Goal: Information Seeking & Learning: Learn about a topic

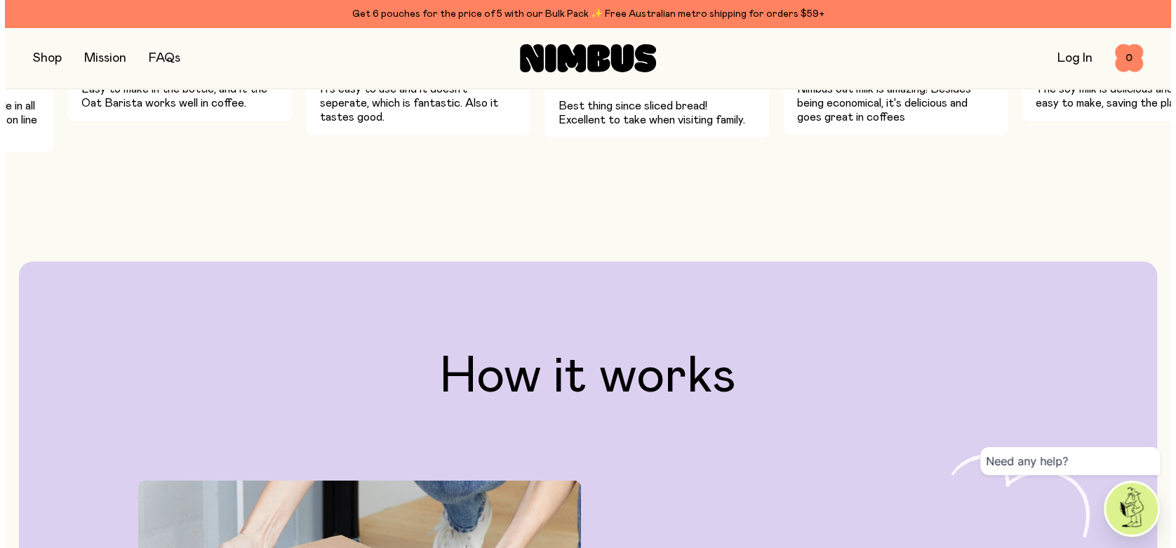
scroll to position [2543, 0]
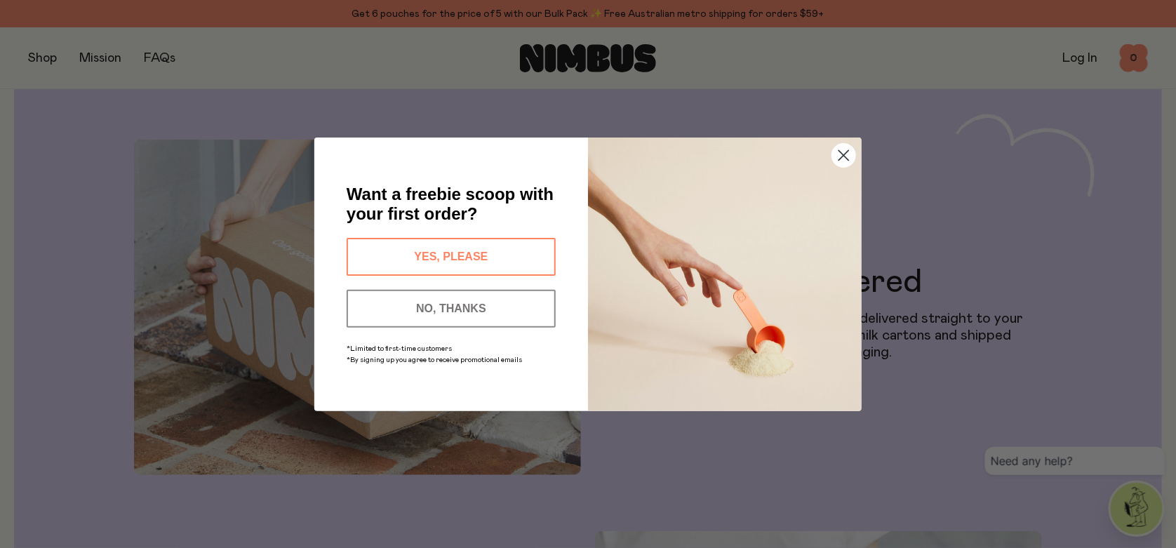
click at [832, 163] on icon "Close dialog" at bounding box center [843, 155] width 25 height 25
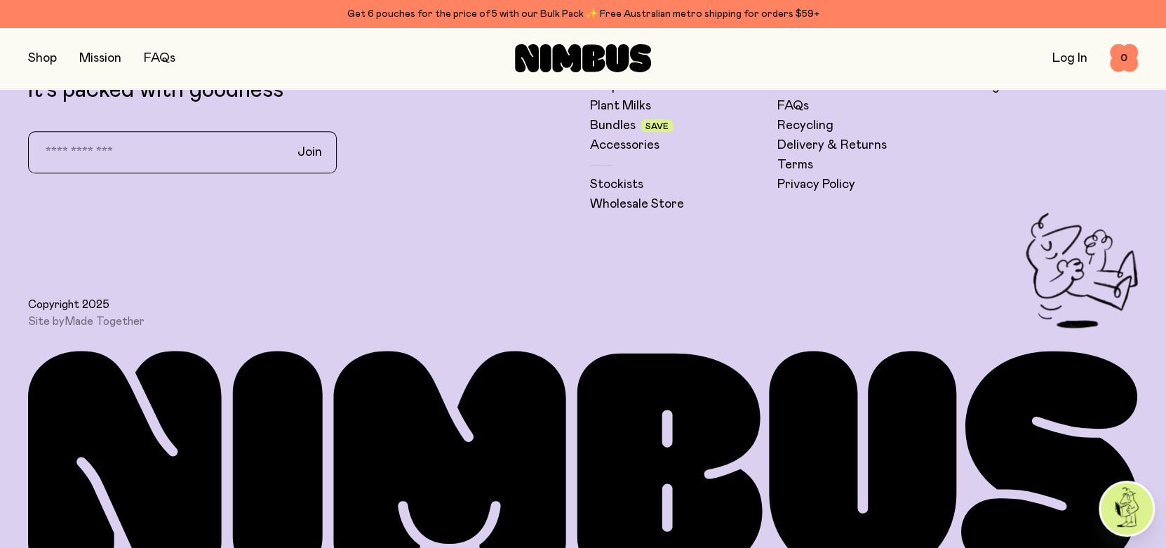
scroll to position [4215, 0]
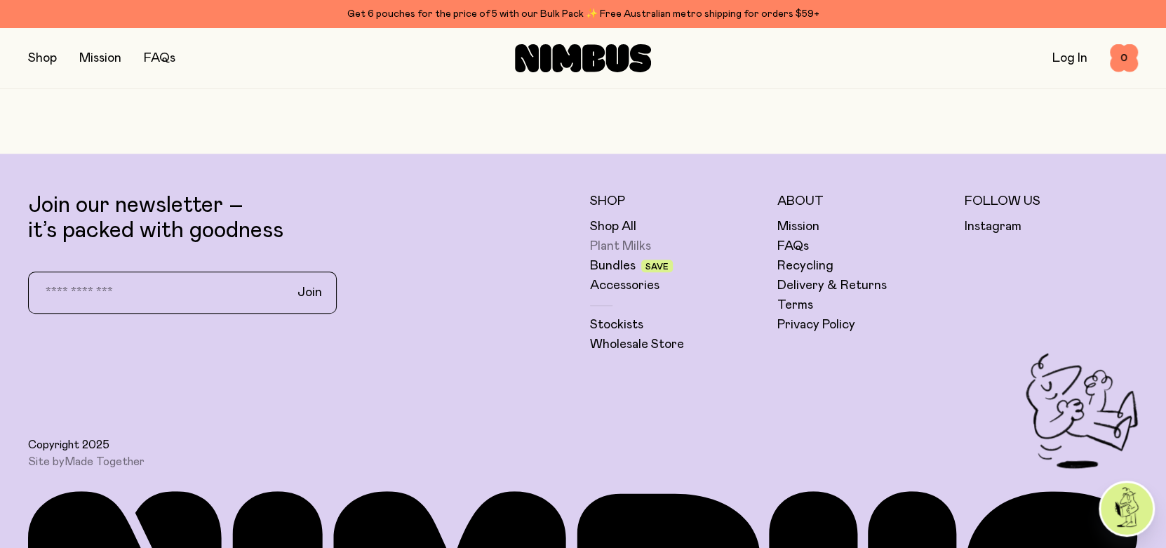
click at [622, 243] on link "Plant Milks" at bounding box center [620, 246] width 61 height 17
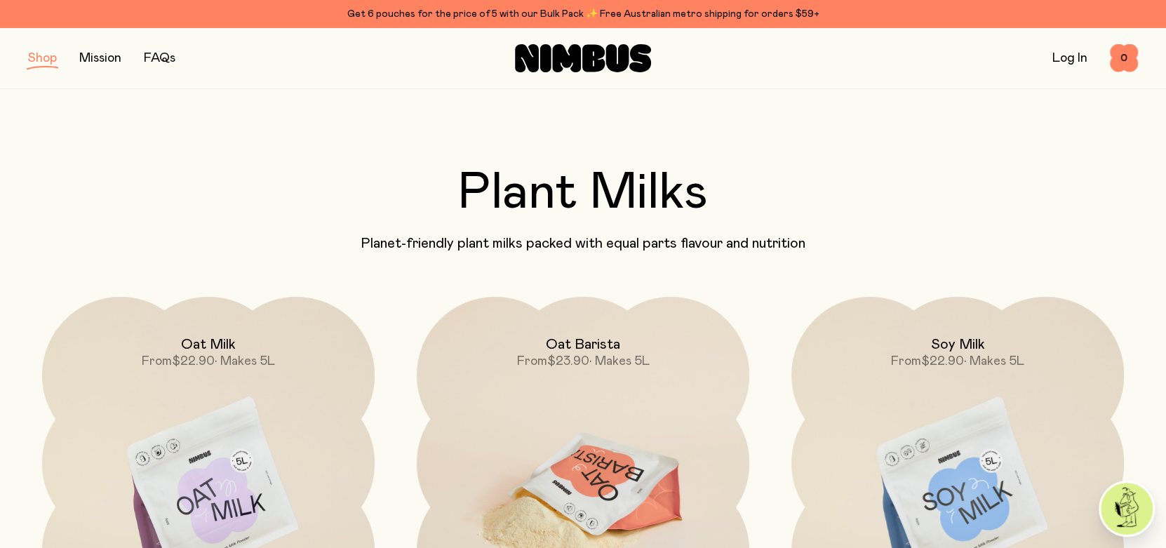
scroll to position [140, 0]
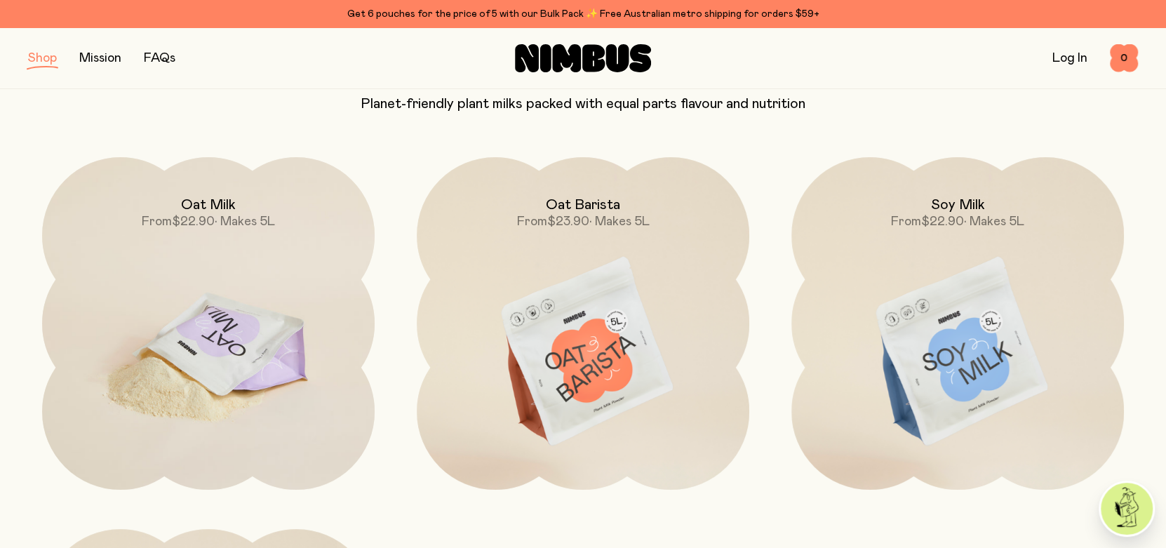
click at [210, 325] on img at bounding box center [208, 352] width 333 height 391
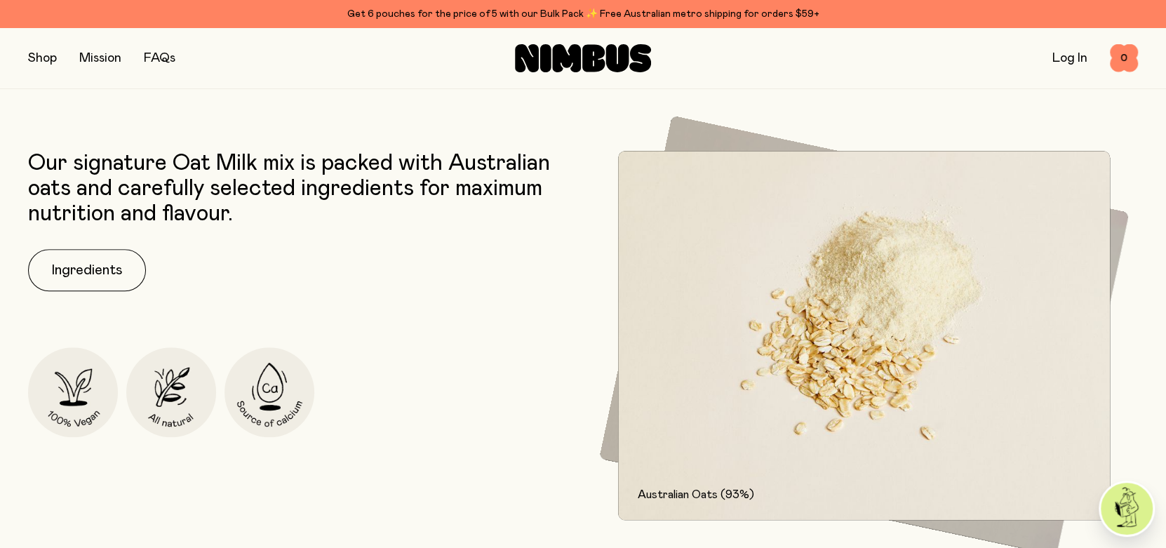
scroll to position [702, 0]
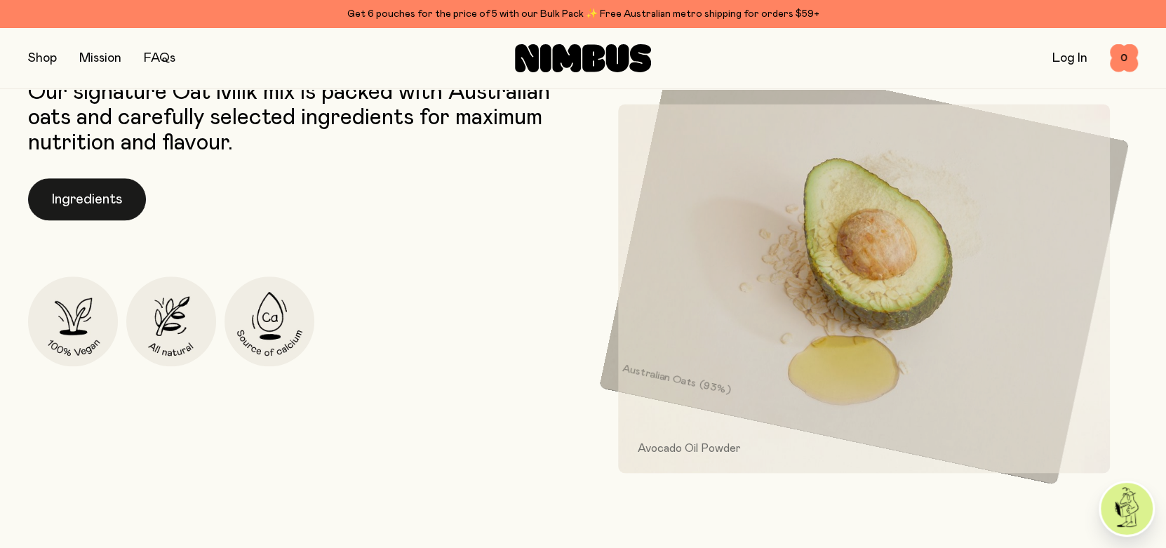
click at [107, 206] on button "Ingredients" at bounding box center [87, 199] width 118 height 42
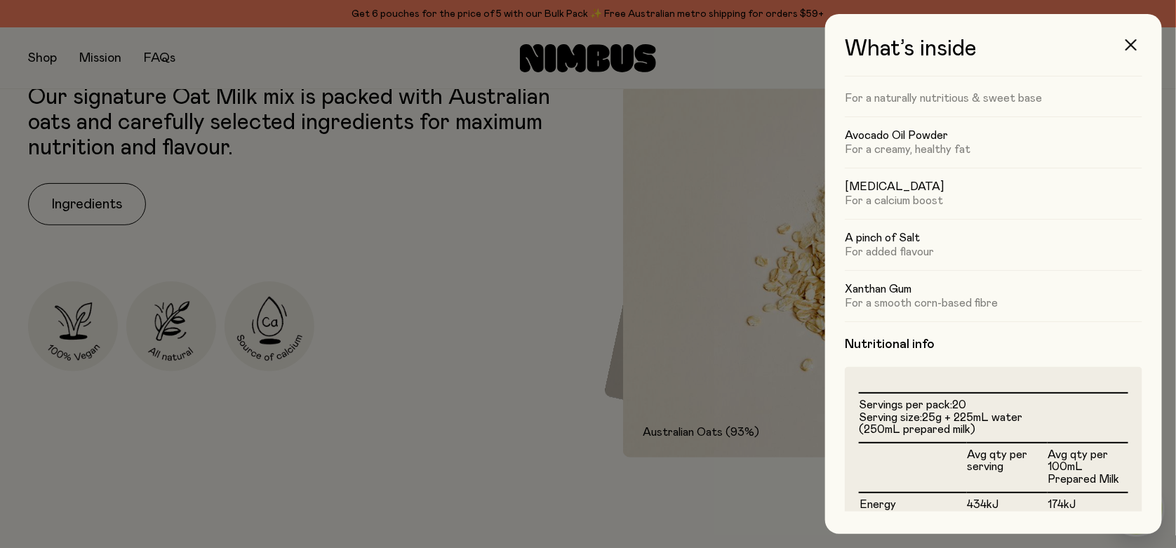
scroll to position [0, 0]
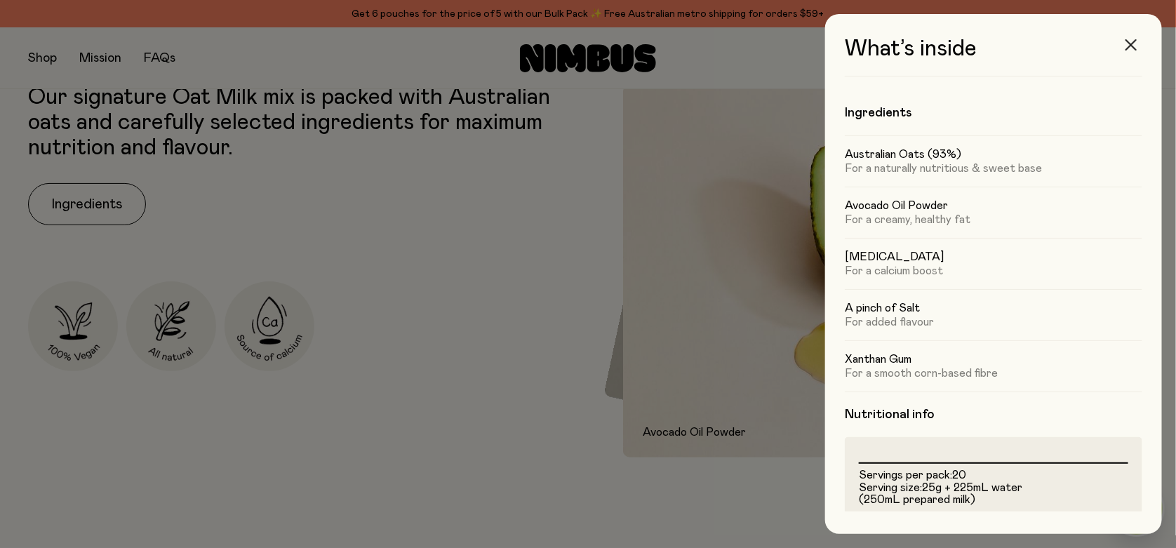
click at [1130, 40] on icon "button" at bounding box center [1130, 44] width 11 height 11
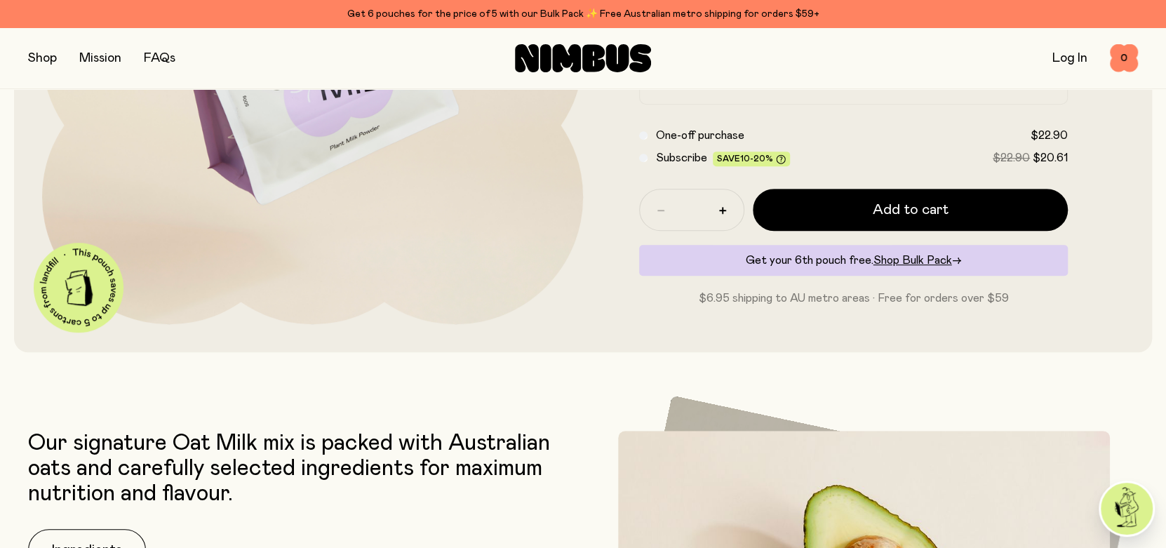
scroll to position [70, 0]
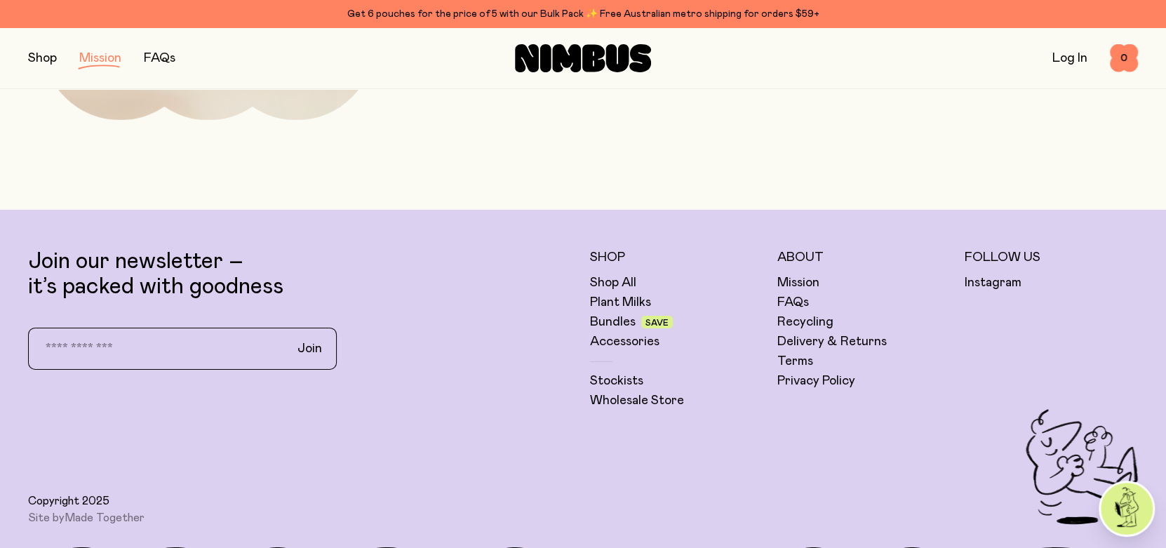
scroll to position [3087, 0]
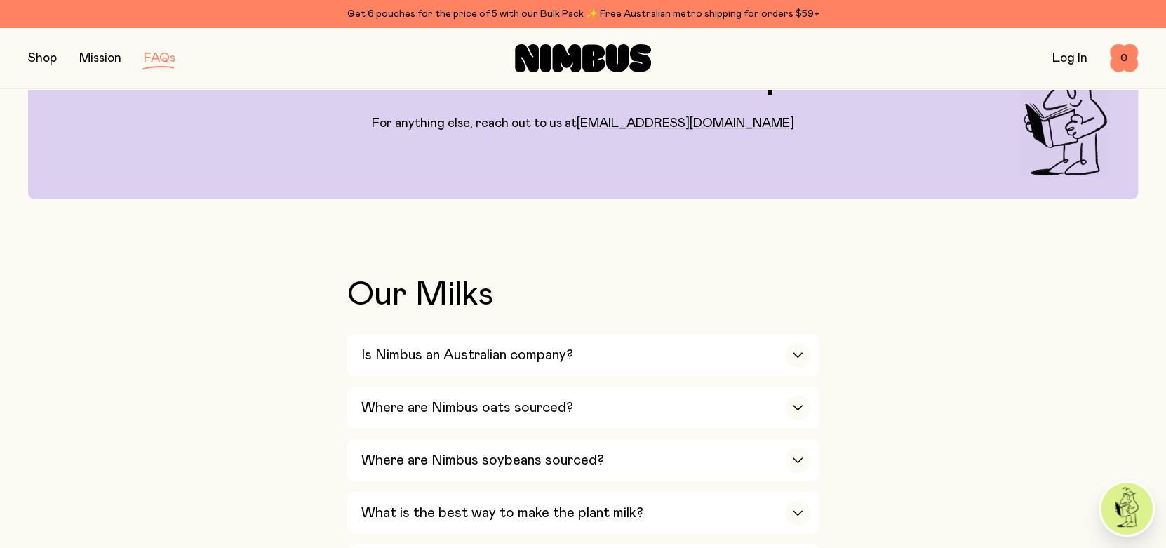
scroll to position [210, 0]
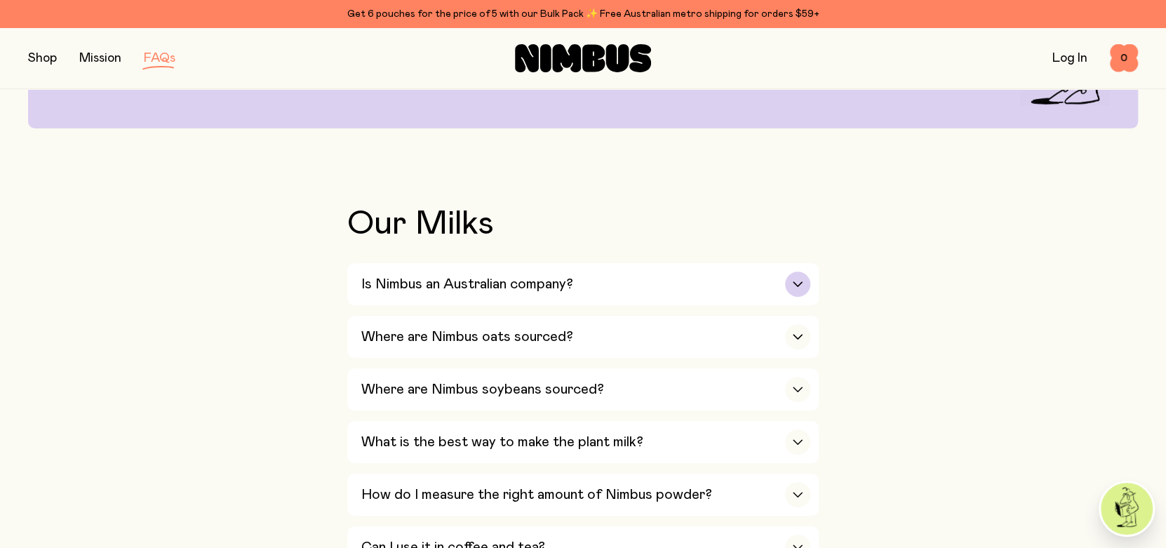
click at [610, 274] on div "Is Nimbus an Australian company?" at bounding box center [585, 284] width 449 height 42
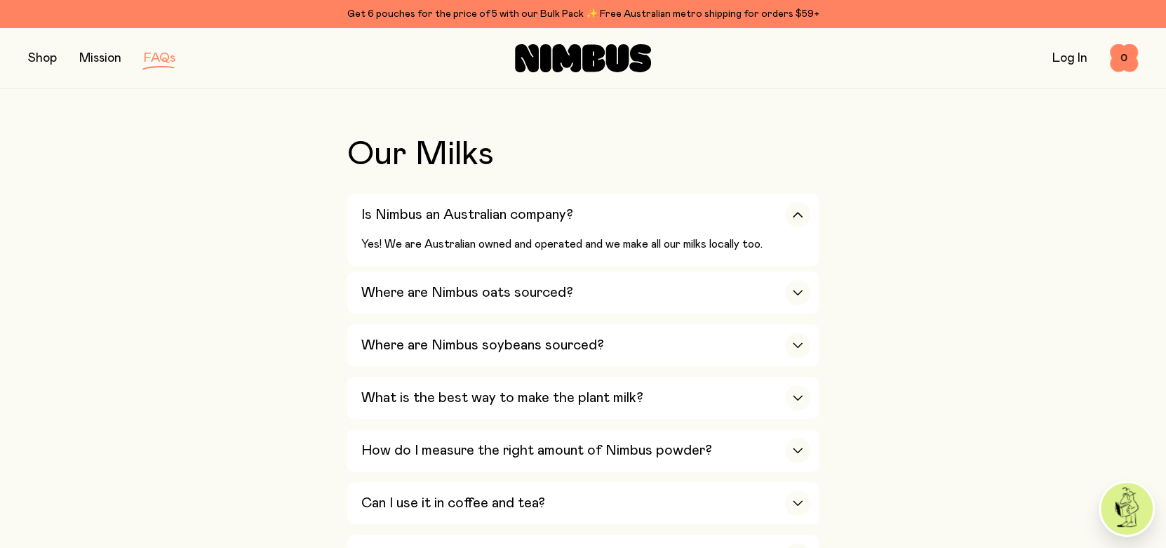
scroll to position [351, 0]
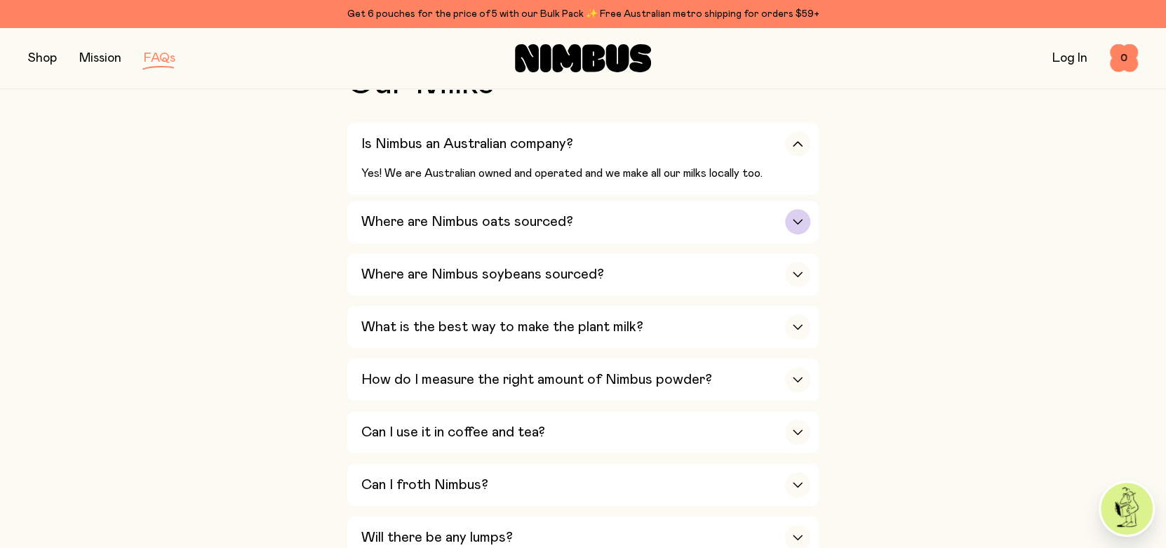
click at [536, 230] on h3 "Where are Nimbus oats sourced?" at bounding box center [467, 221] width 212 height 17
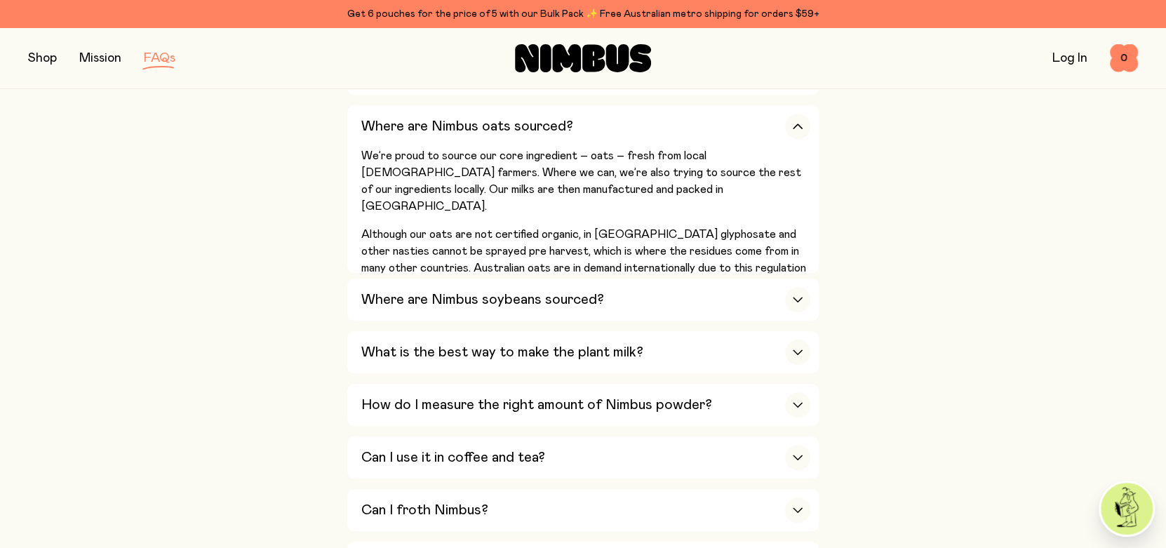
scroll to position [490, 0]
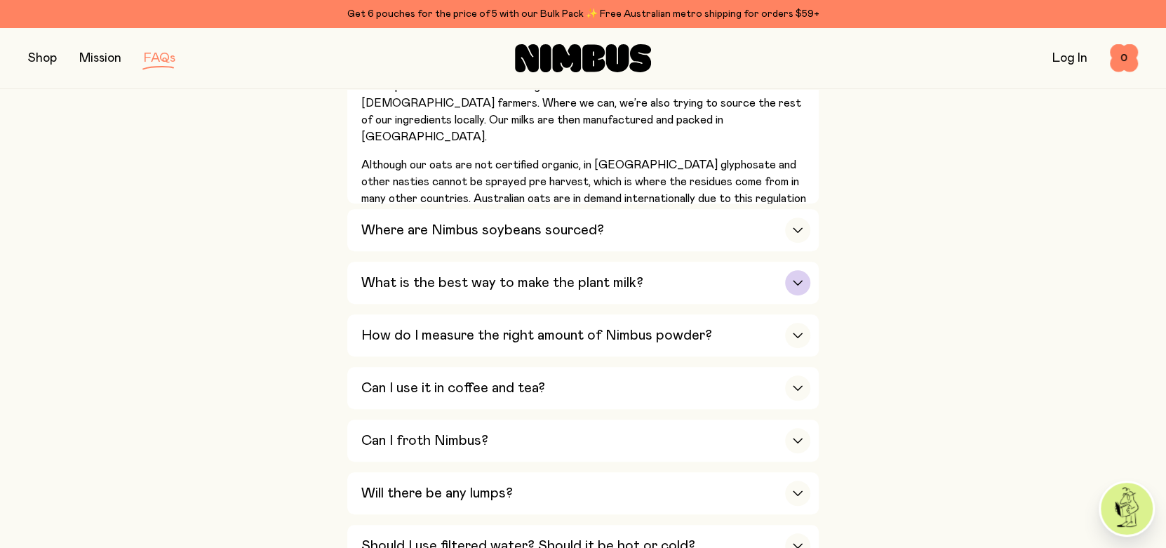
click at [631, 285] on h3 "What is the best way to make the plant milk?" at bounding box center [502, 282] width 282 height 17
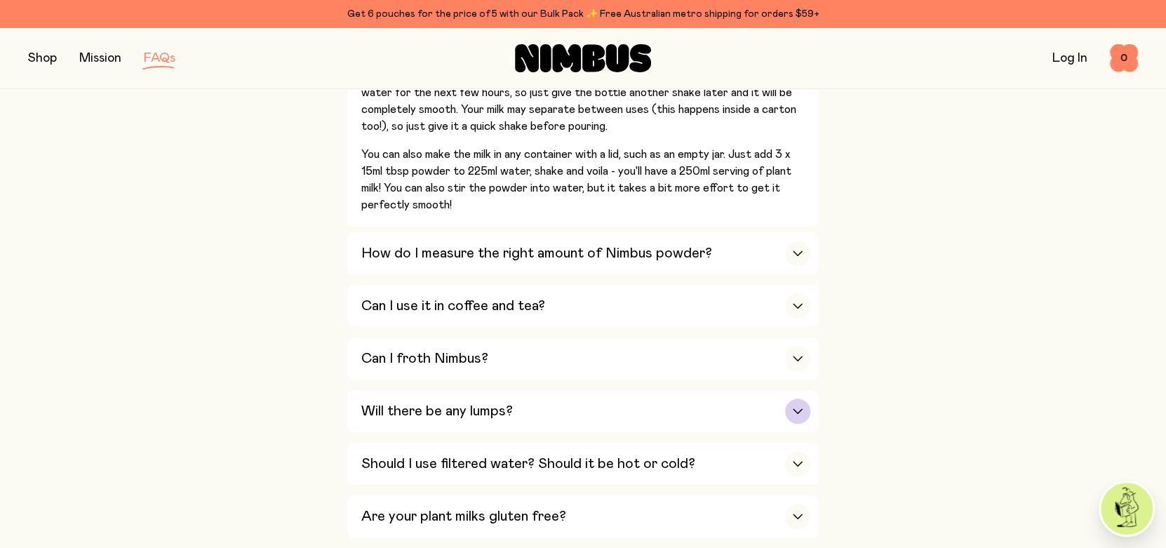
scroll to position [842, 0]
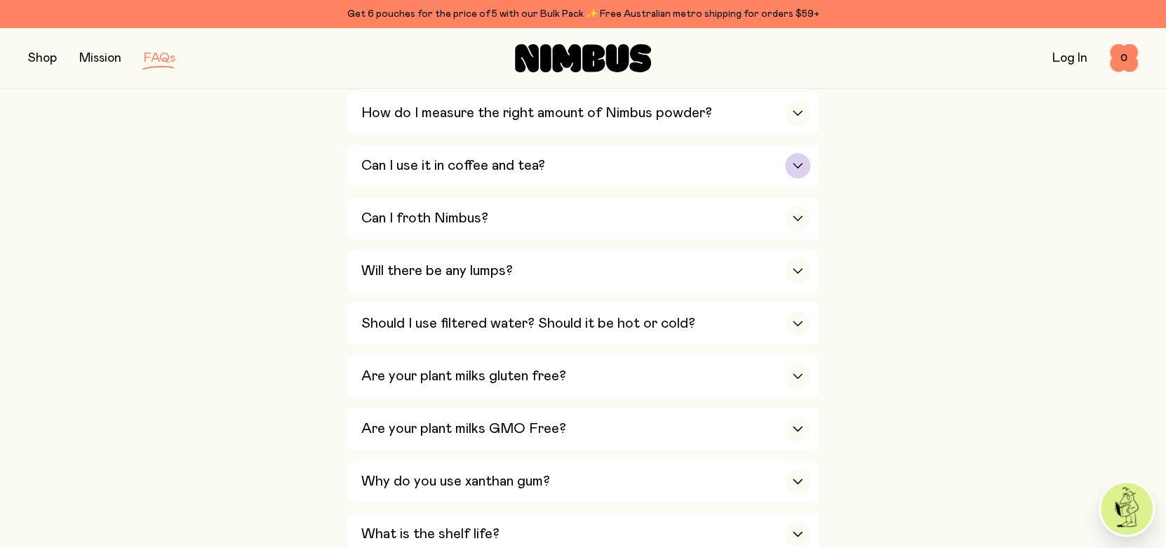
click at [492, 163] on h3 "Can I use it in coffee and tea?" at bounding box center [453, 165] width 184 height 17
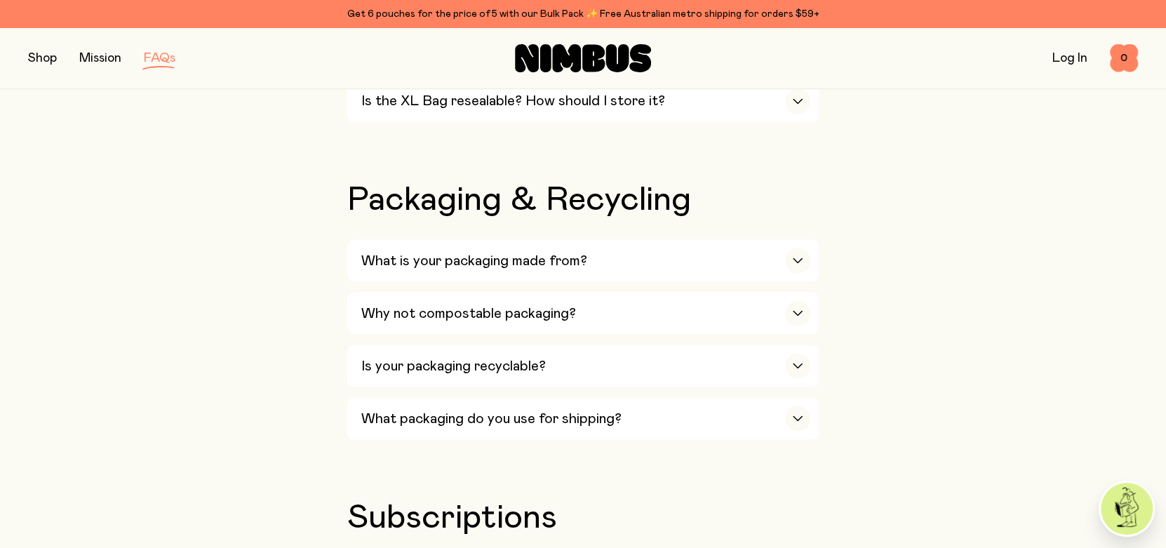
scroll to position [1613, 0]
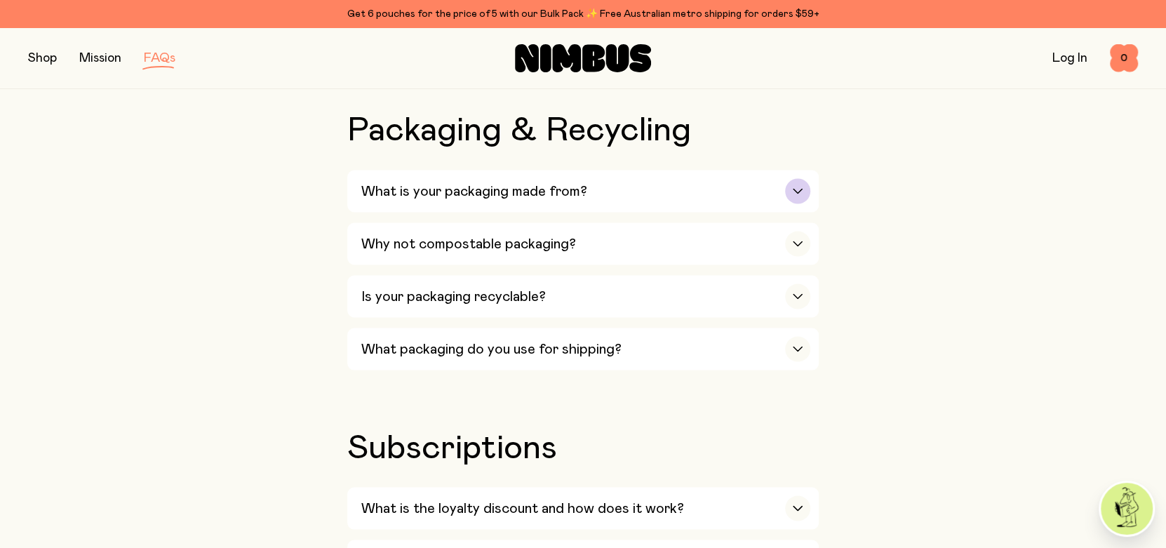
click at [504, 182] on h3 "What is your packaging made from?" at bounding box center [474, 190] width 226 height 17
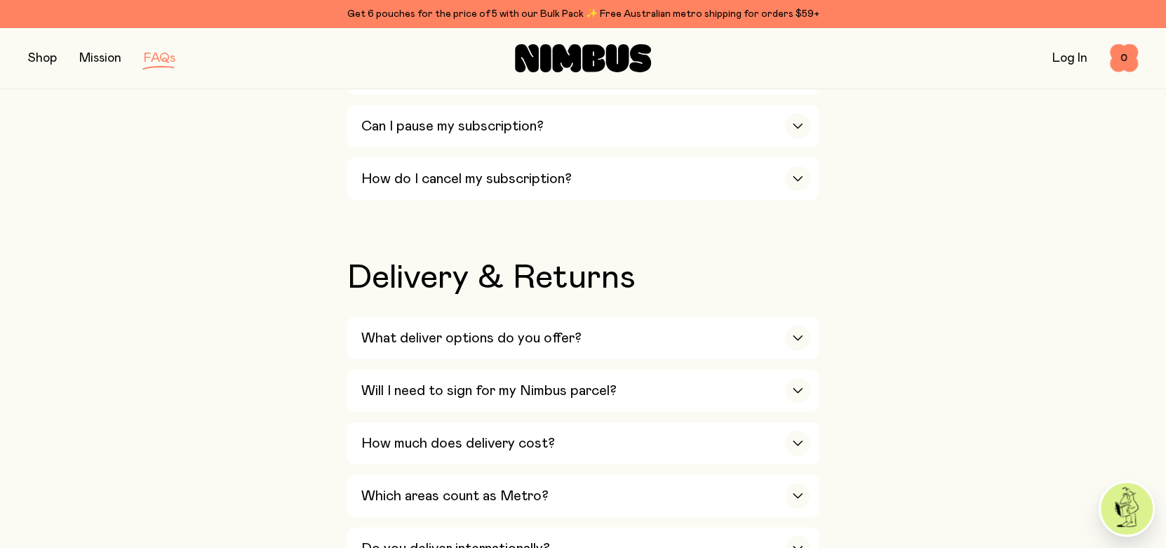
scroll to position [2596, 0]
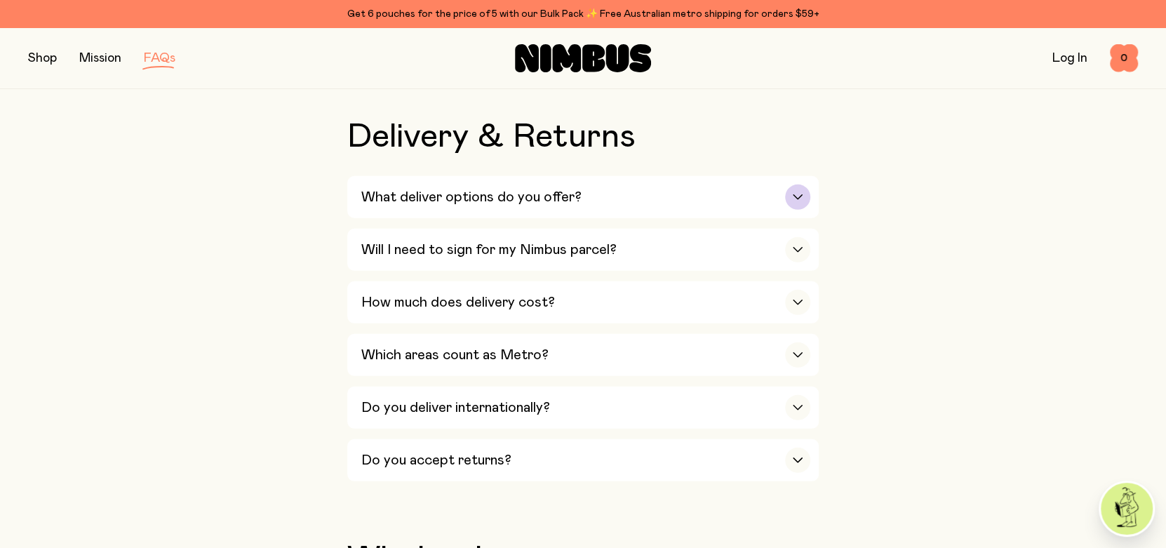
click at [600, 192] on div "What deliver options do you offer?" at bounding box center [585, 197] width 449 height 42
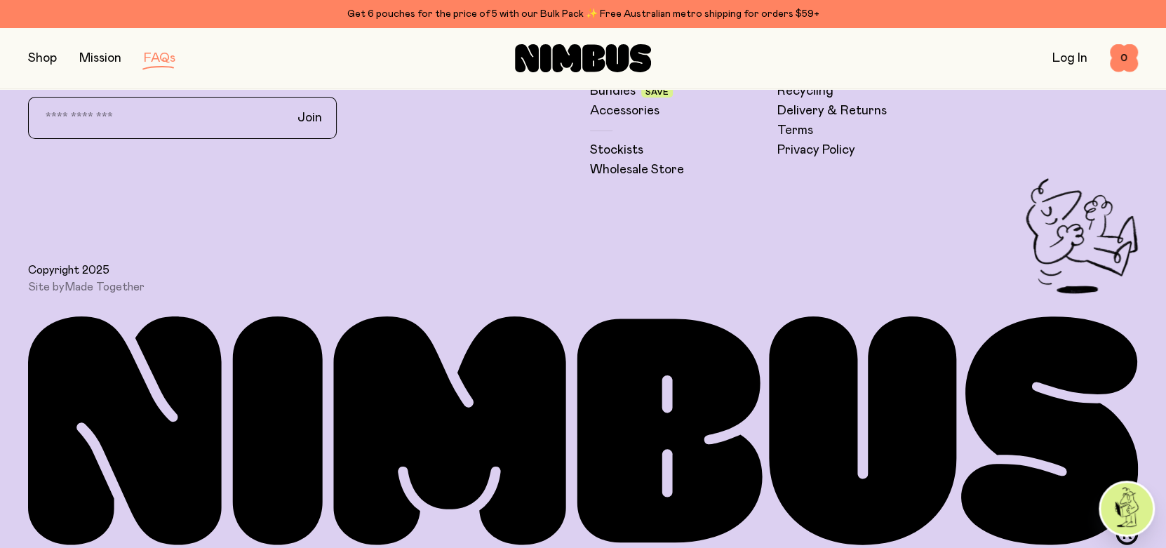
scroll to position [3348, 0]
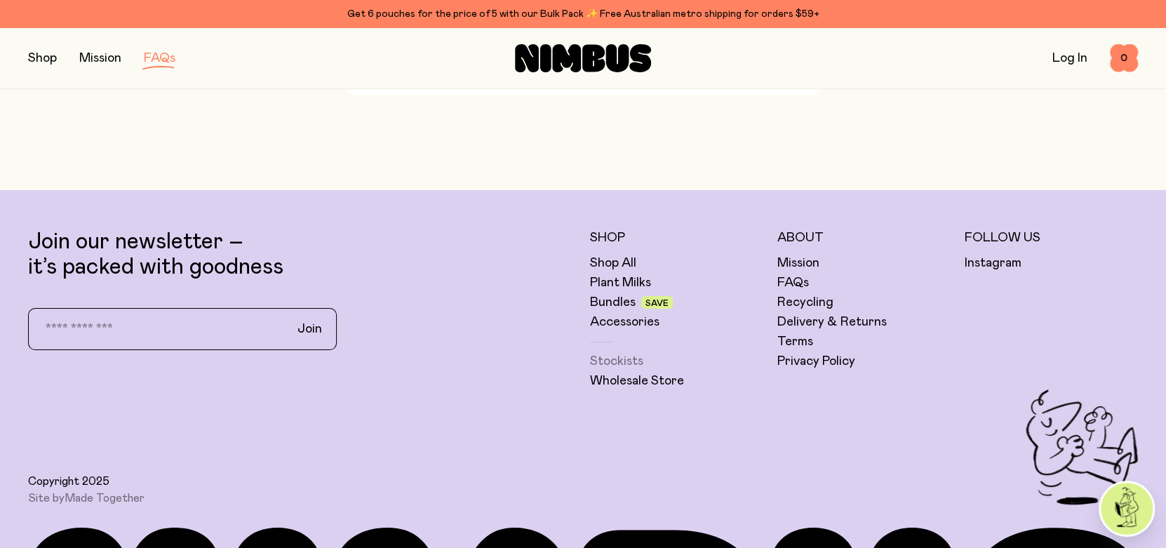
click at [605, 353] on link "Stockists" at bounding box center [616, 361] width 53 height 17
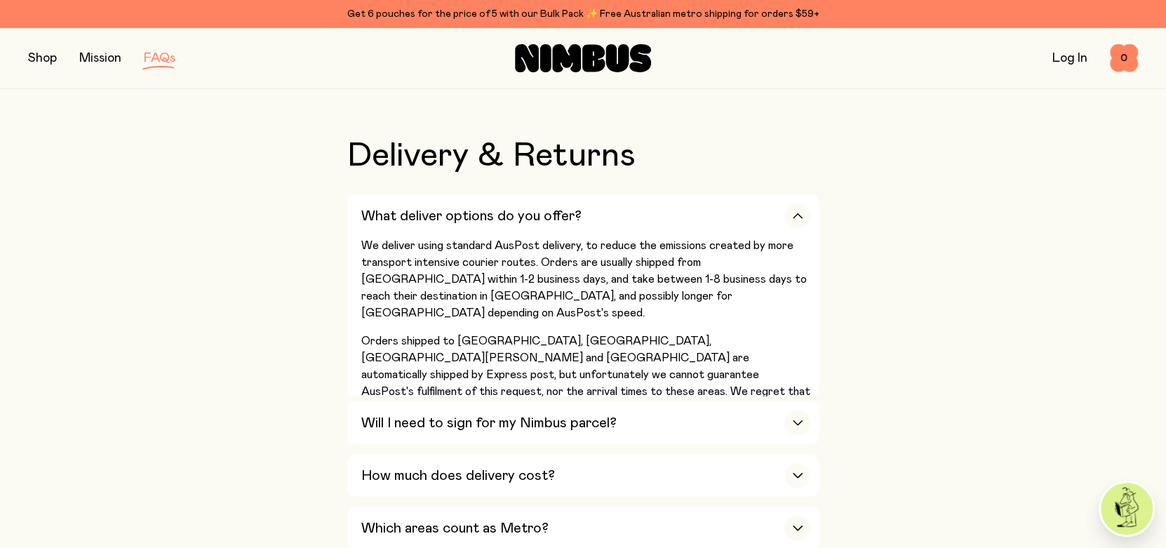
scroll to position [2506, 0]
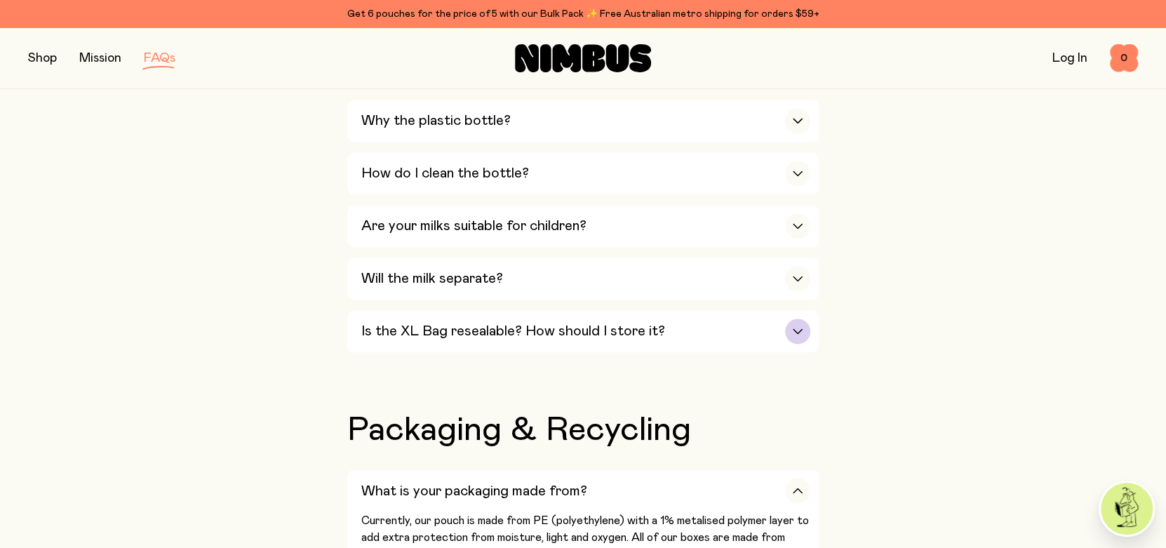
click at [531, 333] on h3 "Is the XL Bag resealable? How should I store it?" at bounding box center [513, 331] width 304 height 17
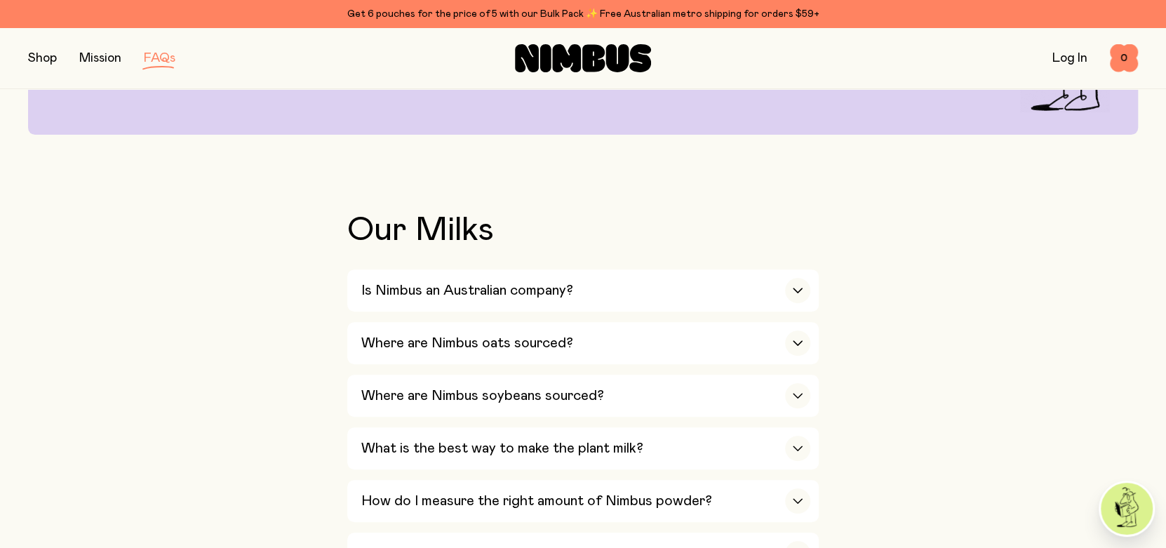
scroll to position [0, 0]
